Goal: Information Seeking & Learning: Learn about a topic

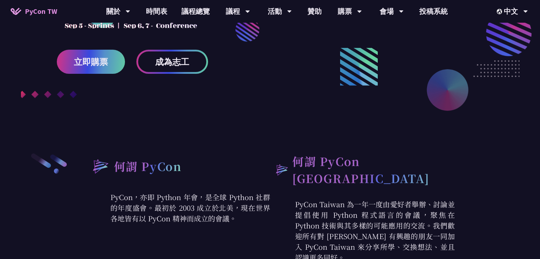
scroll to position [213, 0]
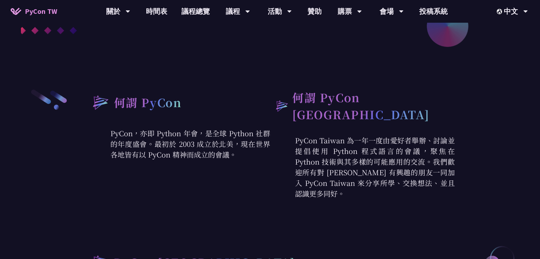
drag, startPoint x: 116, startPoint y: 135, endPoint x: 223, endPoint y: 164, distance: 110.6
click at [223, 164] on div "何謂 PyCon PyCon，亦即 Python 年會，是全球 Python 社群的年度盛會。最初於 2003 成立於北美，現在世界各地皆有以 PyCon 精…" at bounding box center [178, 144] width 185 height 110
click at [229, 165] on div "何謂 PyCon PyCon，亦即 Python 年會，是全球 Python 社群的年度盛會。最初於 2003 成立於北美，現在世界各地皆有以 PyCon 精…" at bounding box center [178, 144] width 185 height 110
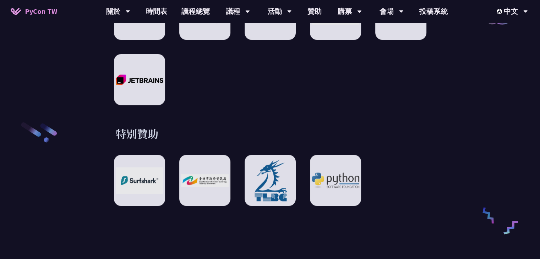
scroll to position [1045, 0]
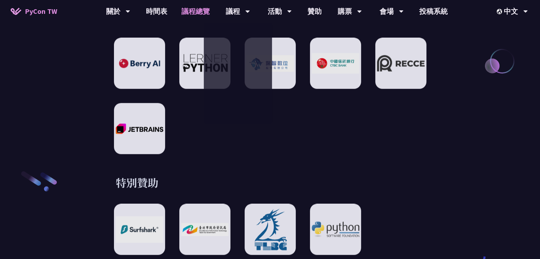
click at [190, 10] on link "議程總覽" at bounding box center [195, 11] width 43 height 23
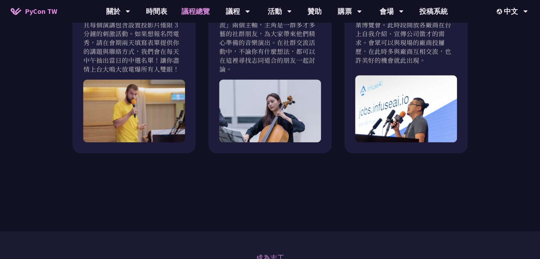
scroll to position [568, 0]
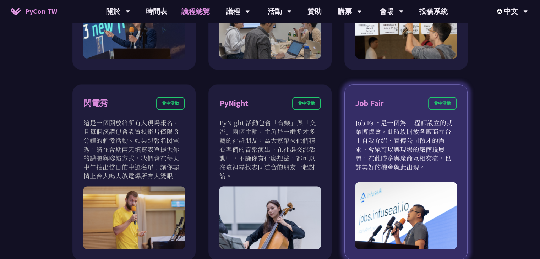
click at [400, 143] on p "Job Fair 是一個為 工程師設立的就業博覽會。此時段開放各廠商在台上自我介紹、宣傳公司徵才的需求。會眾可以與現場的廠商投屨歷，在此時多與廠商互相交流，也…" at bounding box center [405, 144] width 101 height 53
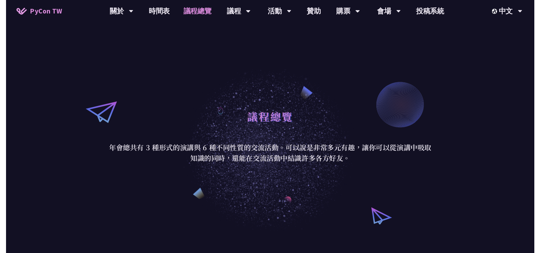
scroll to position [0, 0]
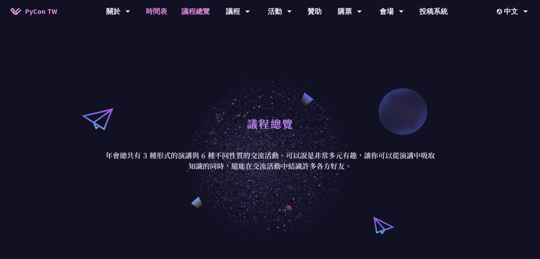
click at [160, 10] on link "時間表" at bounding box center [156, 11] width 35 height 23
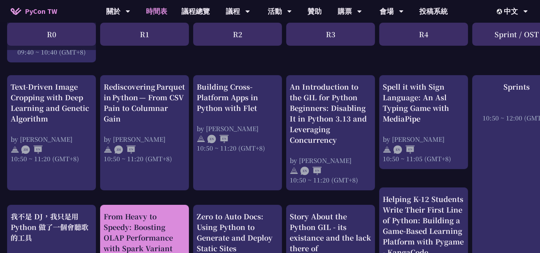
scroll to position [319, 0]
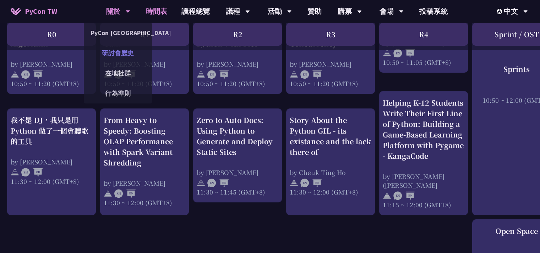
click at [124, 53] on link "研討會歷史" at bounding box center [118, 53] width 68 height 17
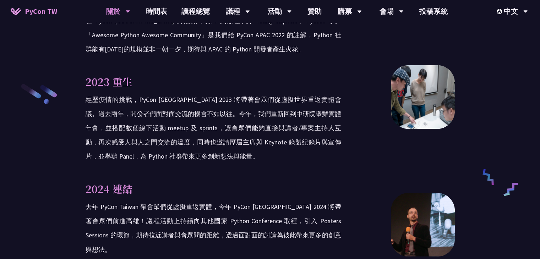
scroll to position [1100, 0]
